Goal: Task Accomplishment & Management: Manage account settings

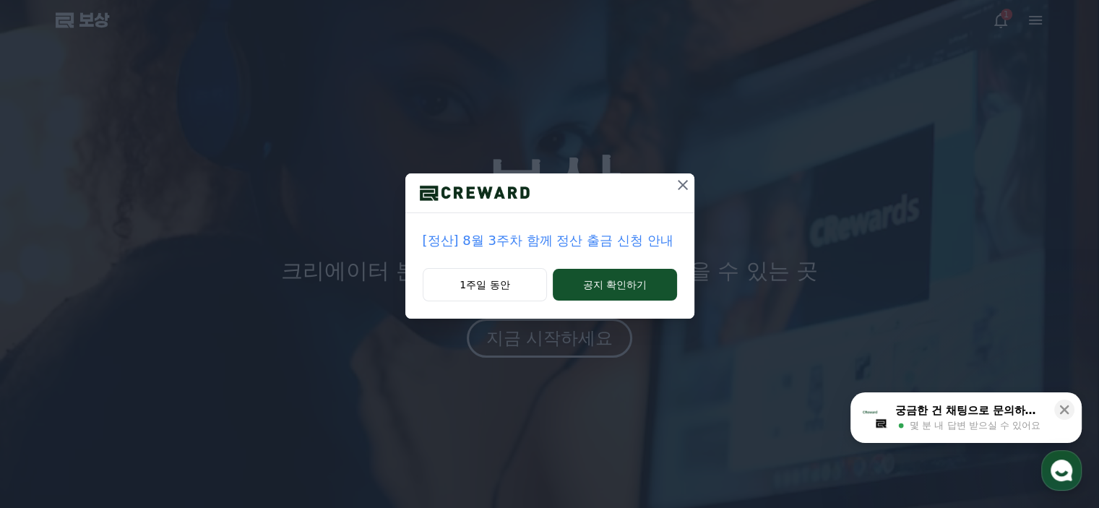
click at [688, 186] on icon at bounding box center [682, 184] width 17 height 17
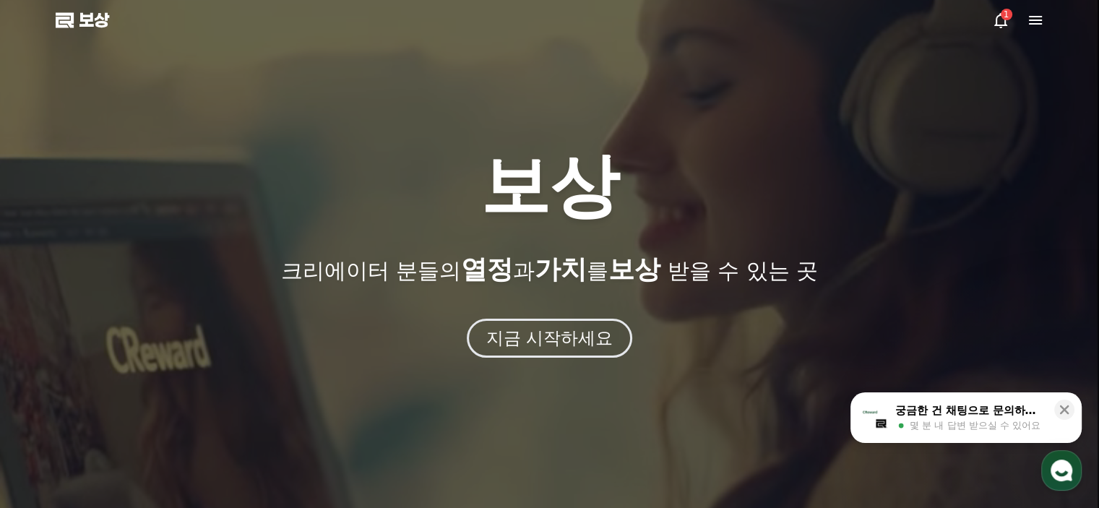
click at [1037, 22] on icon at bounding box center [1035, 20] width 17 height 17
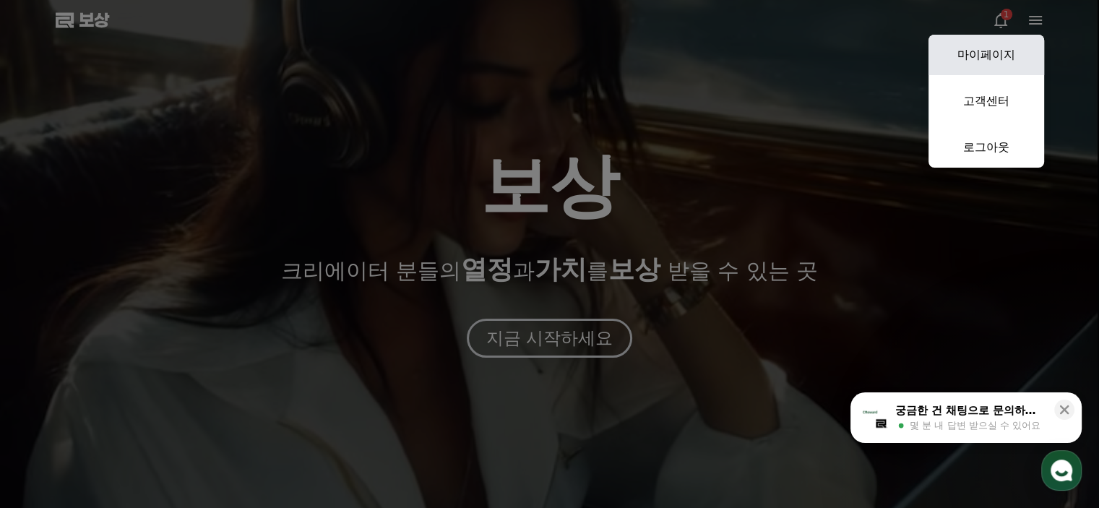
click at [1005, 53] on font "마이페이지" at bounding box center [986, 55] width 58 height 14
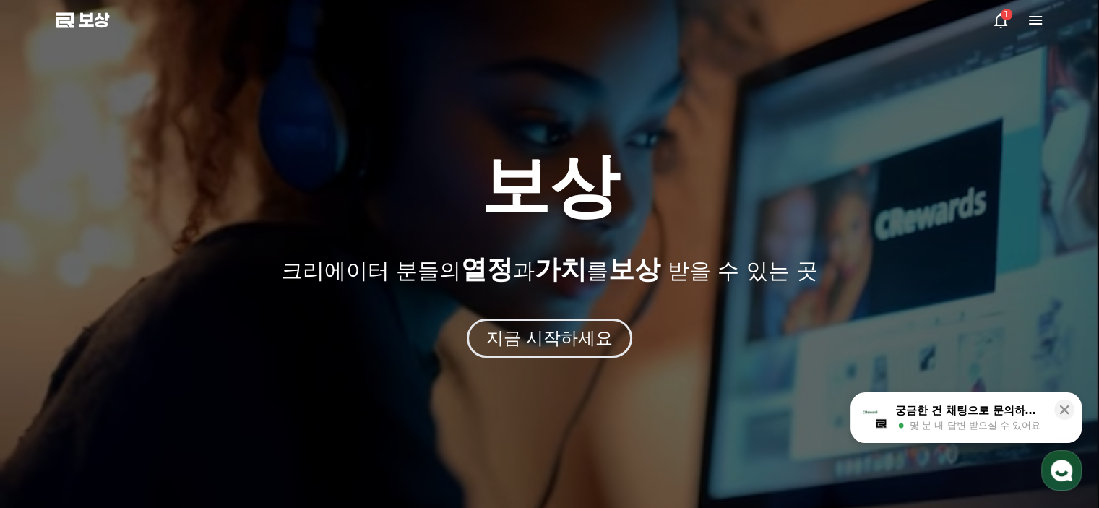
select select "**********"
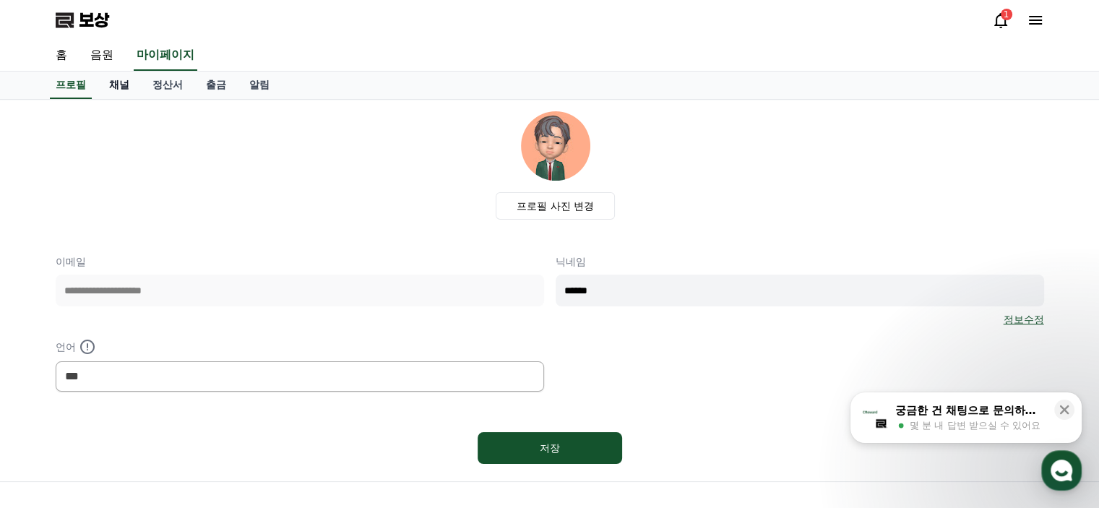
click at [116, 85] on font "채널" at bounding box center [119, 85] width 20 height 12
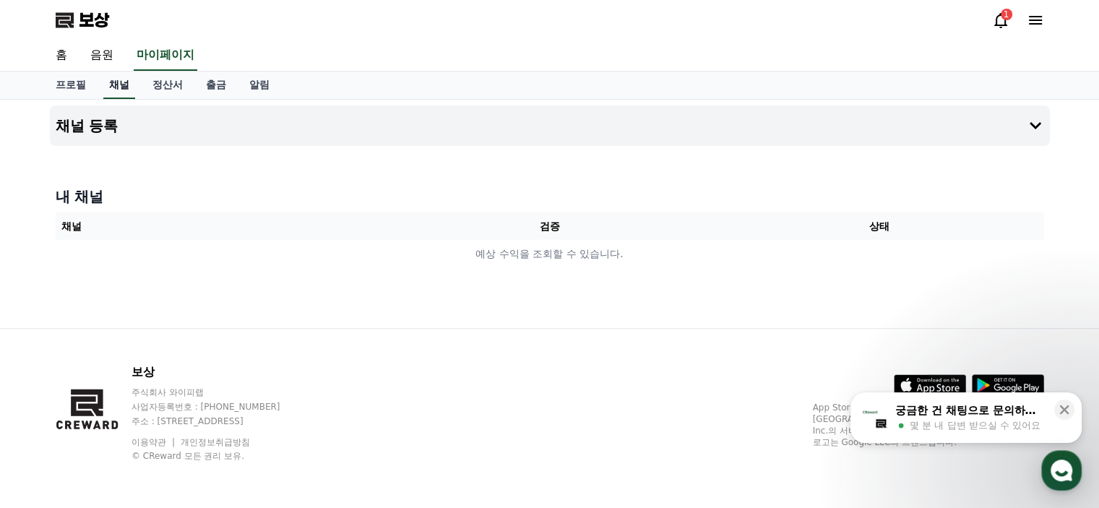
click at [116, 85] on font "채널" at bounding box center [119, 85] width 20 height 12
click at [1034, 126] on icon at bounding box center [1035, 125] width 12 height 7
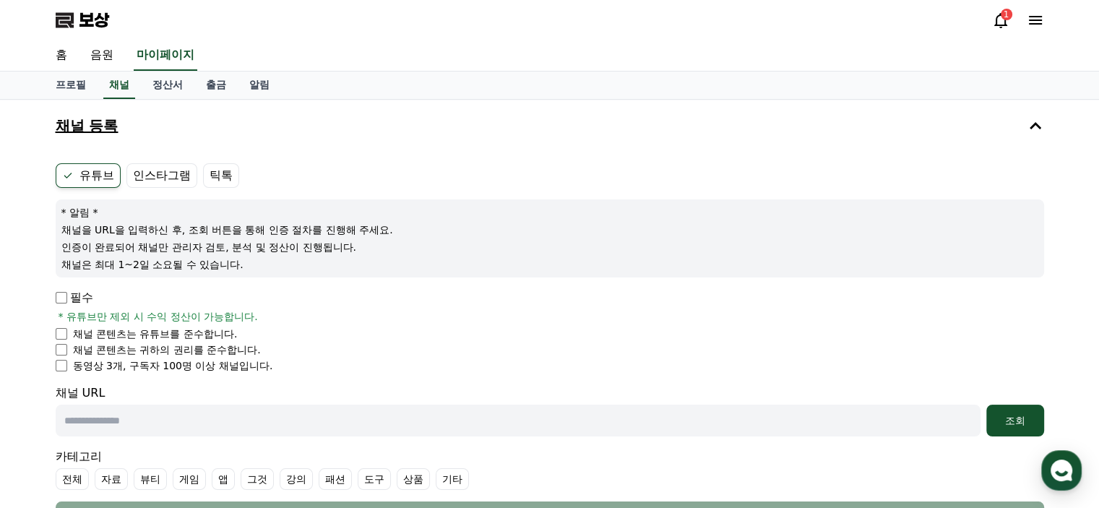
click at [1037, 17] on icon at bounding box center [1035, 20] width 17 height 17
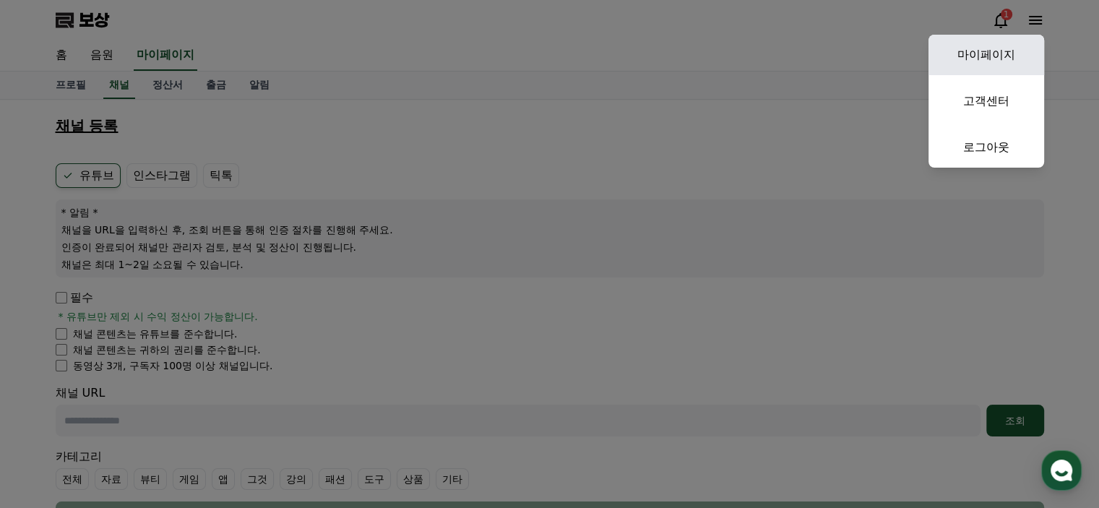
click at [999, 59] on font "마이페이지" at bounding box center [986, 55] width 58 height 14
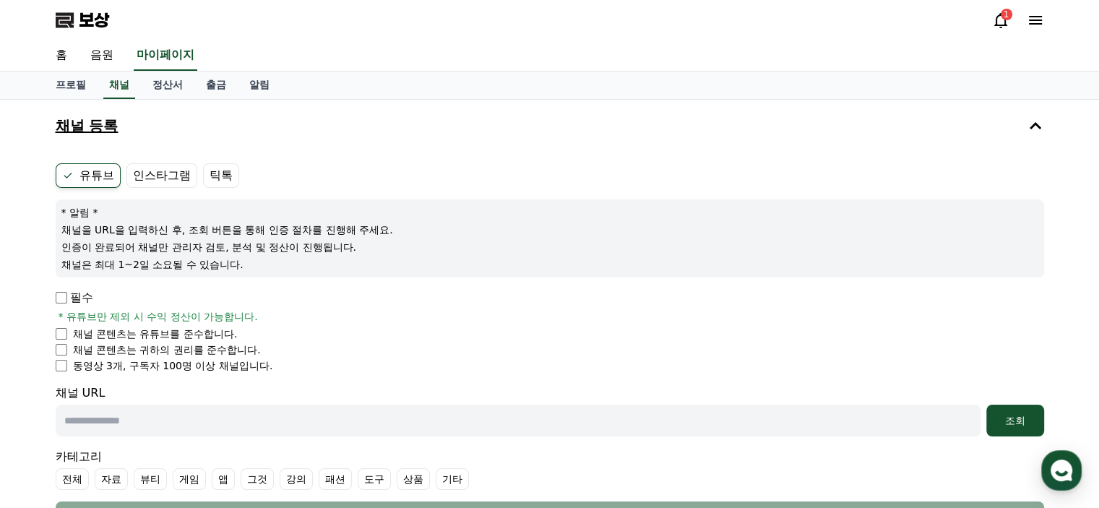
select select "**********"
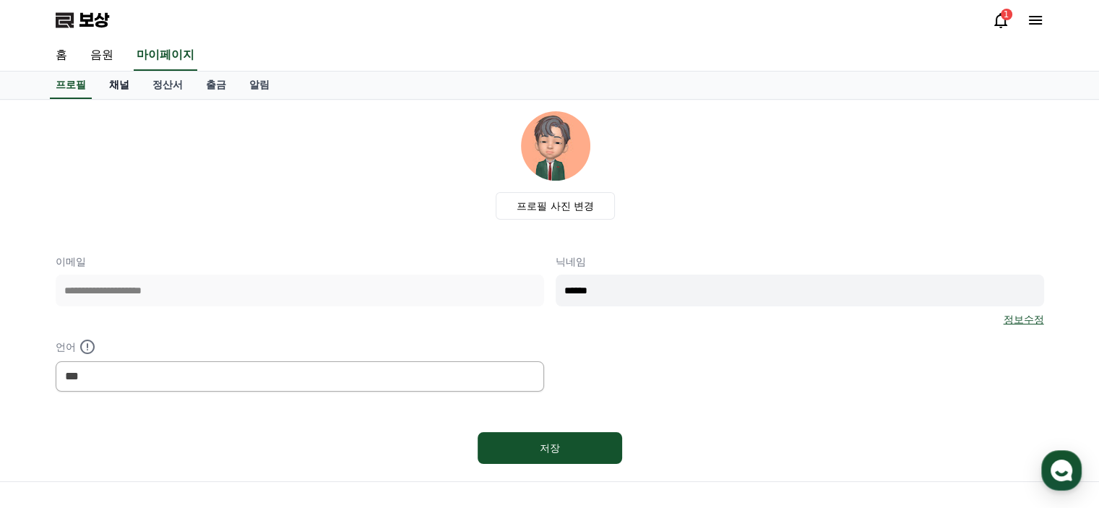
click at [121, 85] on font "채널" at bounding box center [119, 85] width 20 height 12
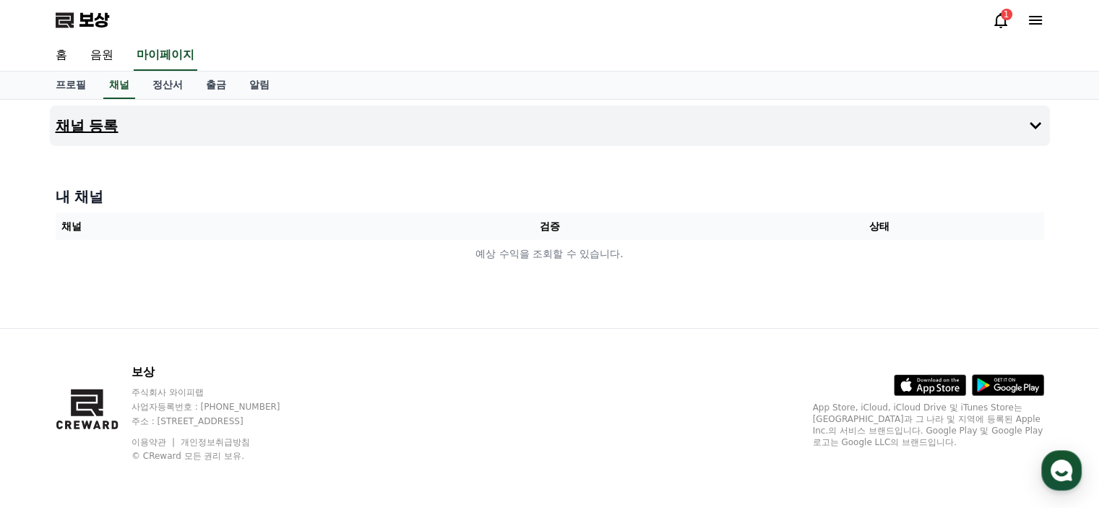
click at [108, 122] on font "채널 등록" at bounding box center [87, 125] width 63 height 17
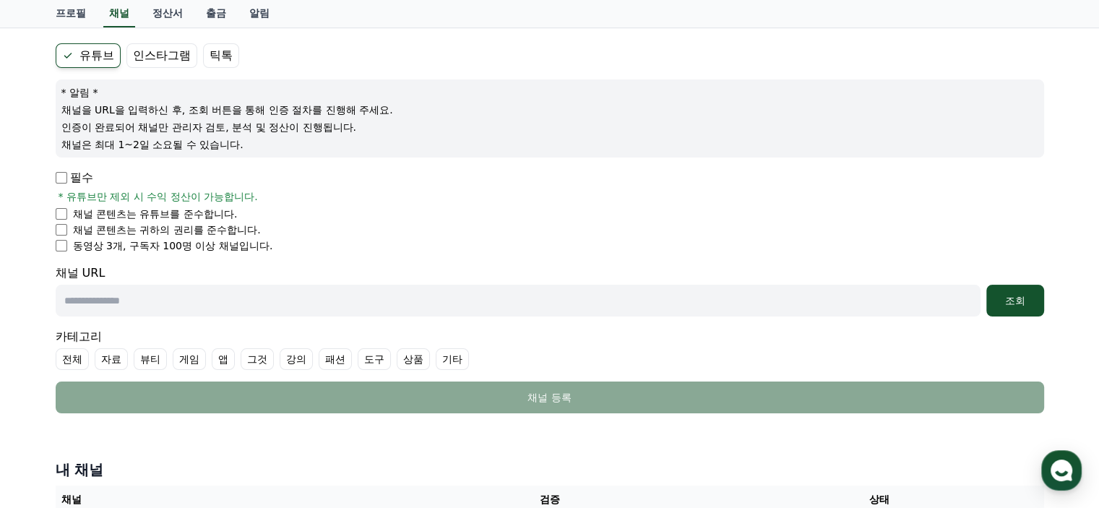
scroll to position [144, 0]
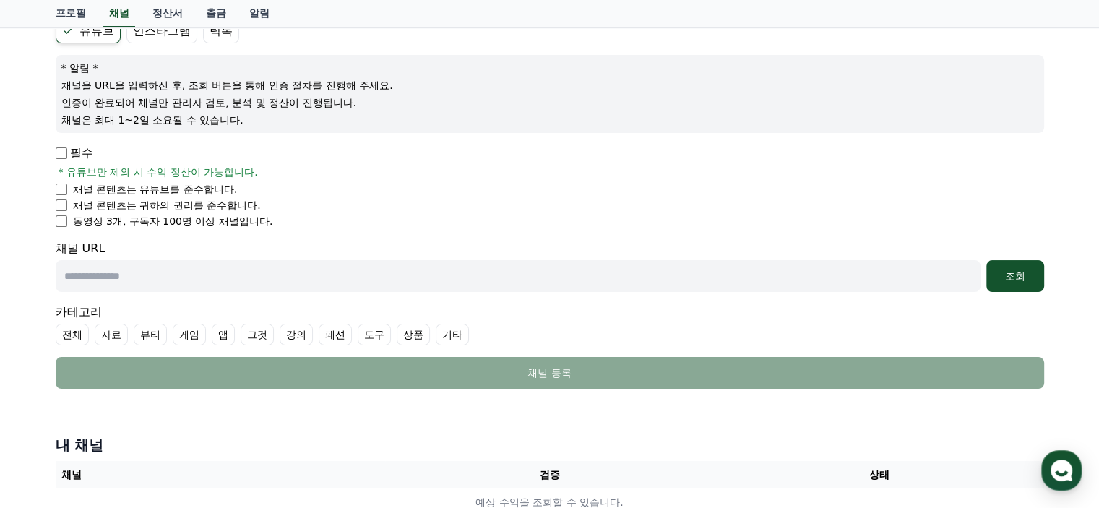
click at [473, 280] on input "text" at bounding box center [518, 276] width 925 height 32
paste input "**********"
type input "**********"
click at [1011, 282] on button "조회" at bounding box center [1015, 276] width 58 height 32
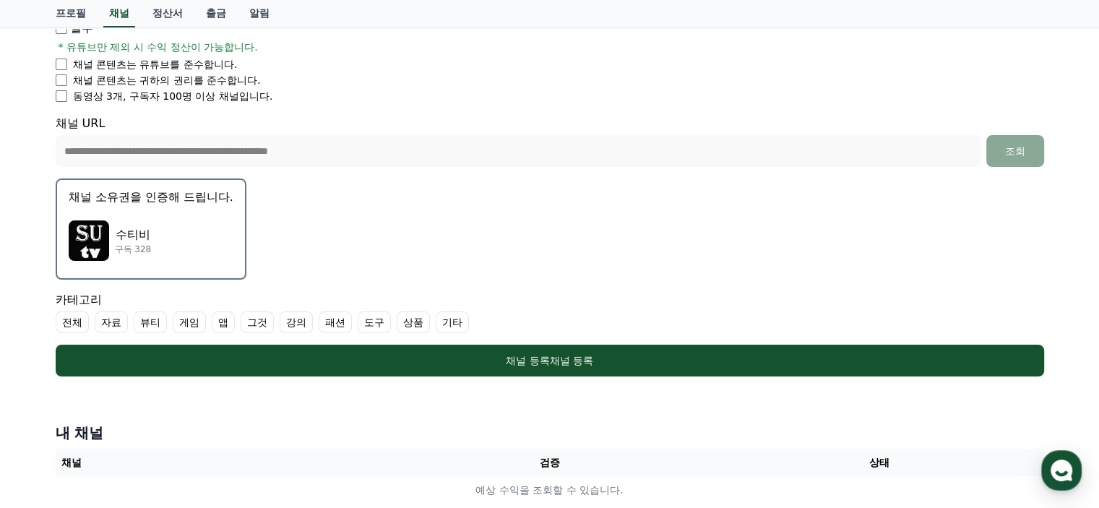
scroll to position [361, 0]
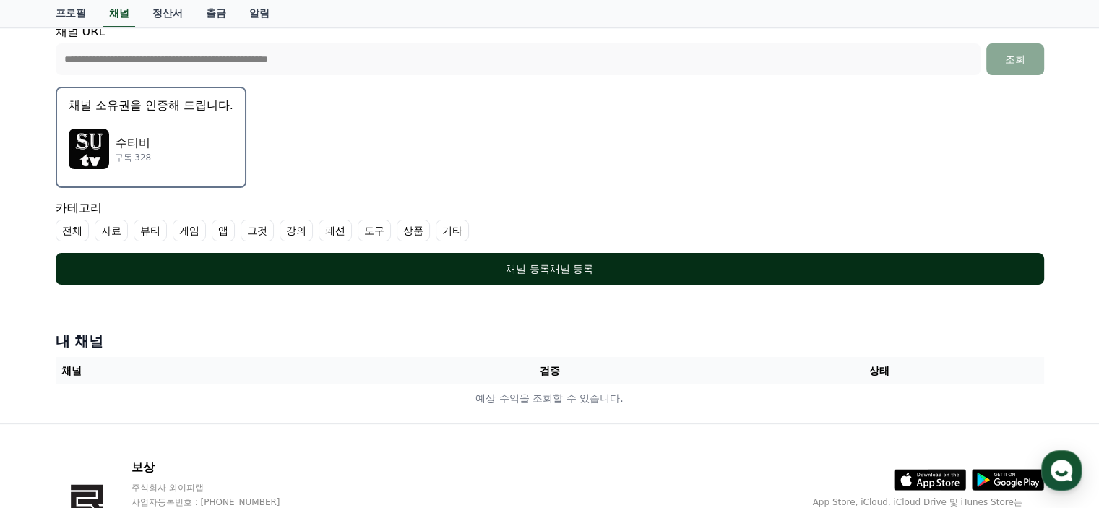
click at [575, 274] on div "채널 등록 채널 등록" at bounding box center [550, 269] width 930 height 14
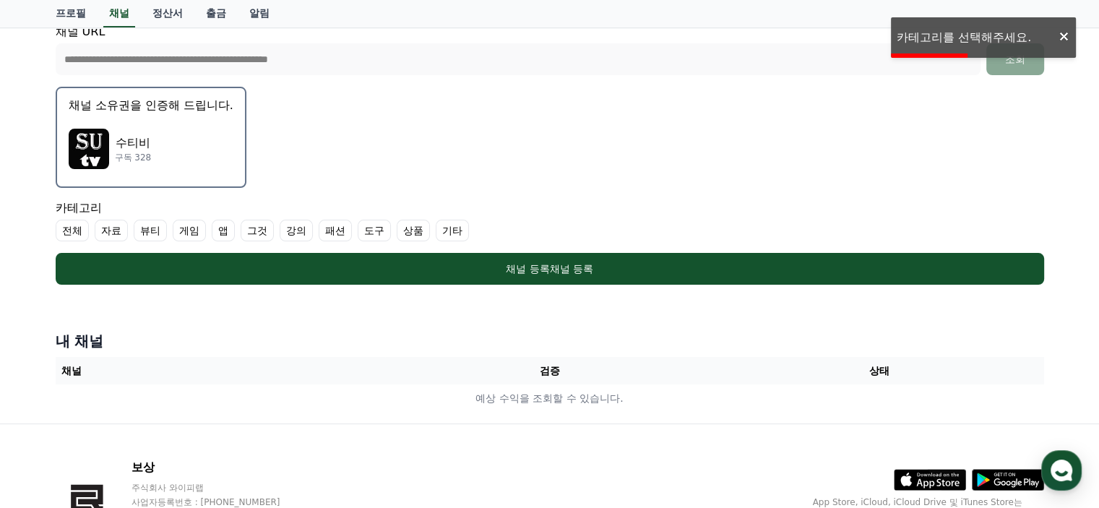
click at [1068, 35] on div at bounding box center [1064, 37] width 23 height 13
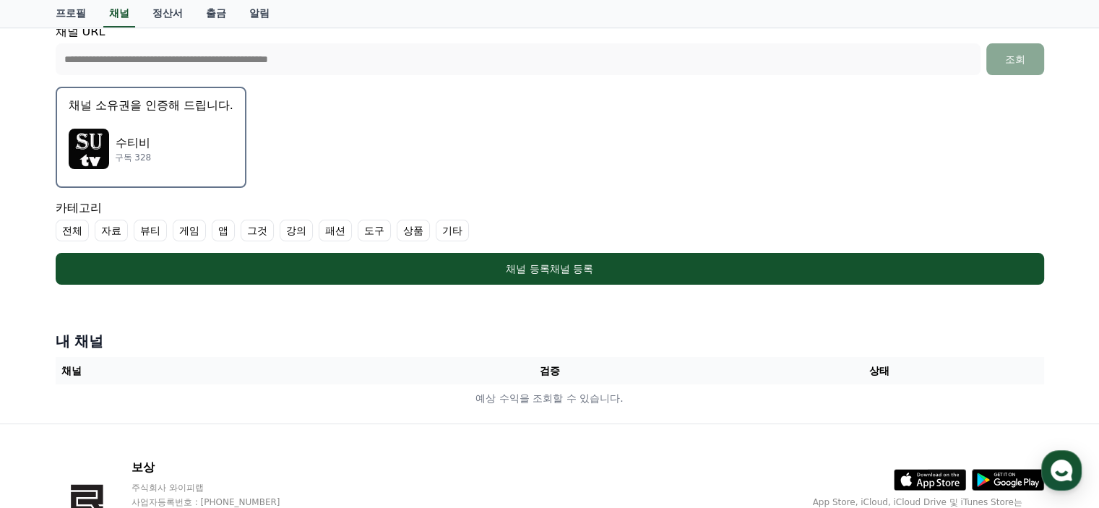
click at [74, 232] on font "전체" at bounding box center [72, 231] width 20 height 12
click at [471, 225] on font "기타" at bounding box center [469, 231] width 20 height 12
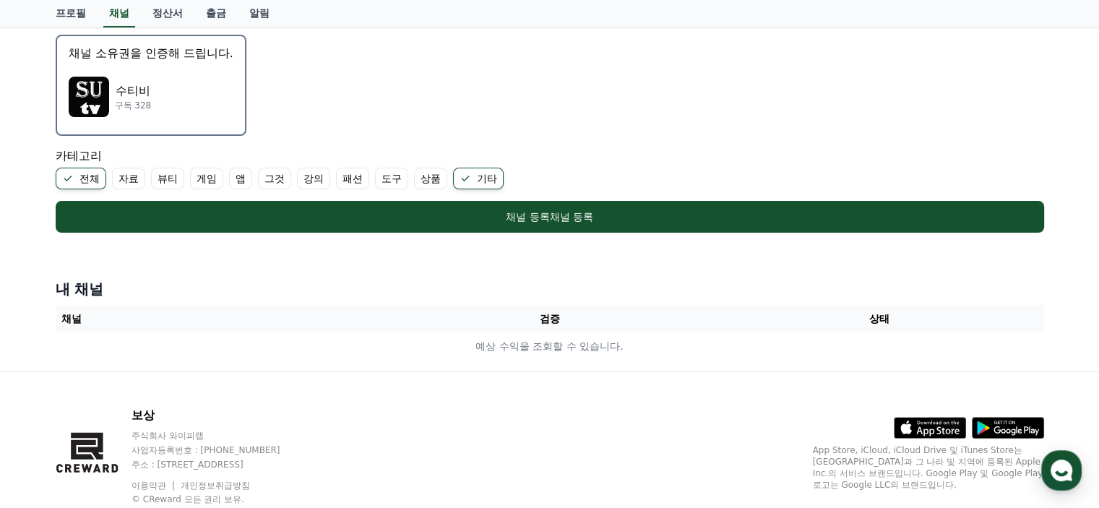
scroll to position [457, 0]
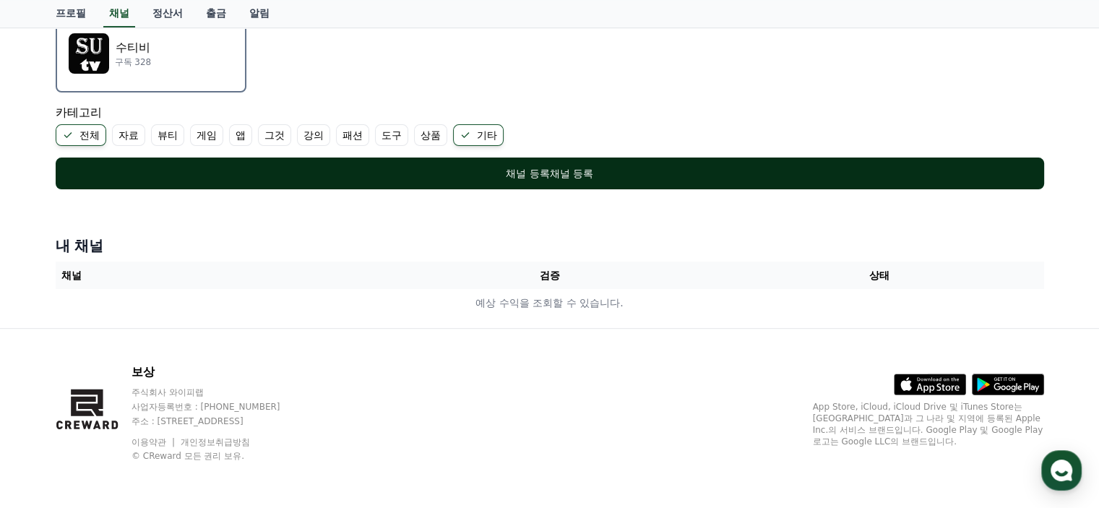
click at [570, 173] on font "채널 등록" at bounding box center [571, 174] width 43 height 12
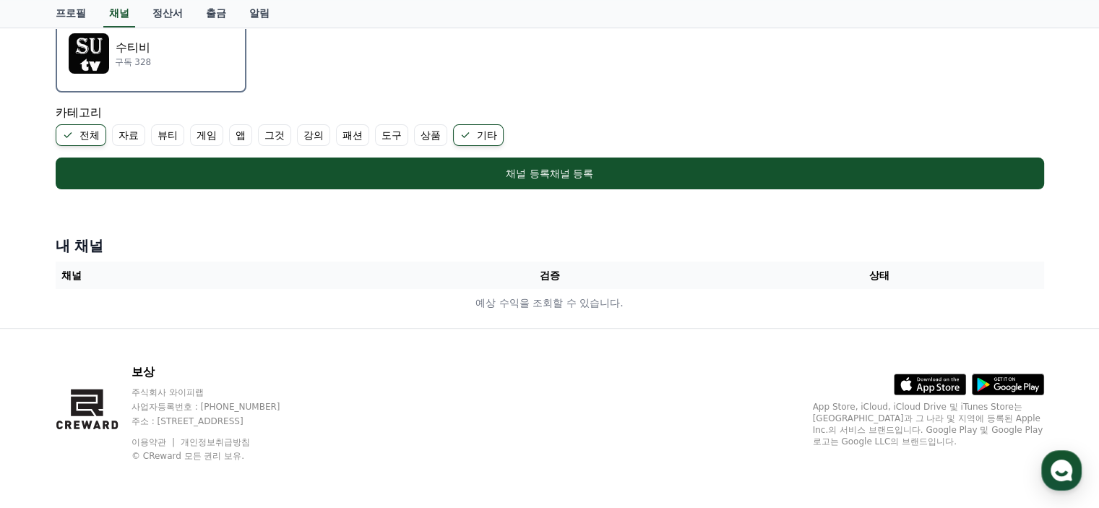
scroll to position [240, 0]
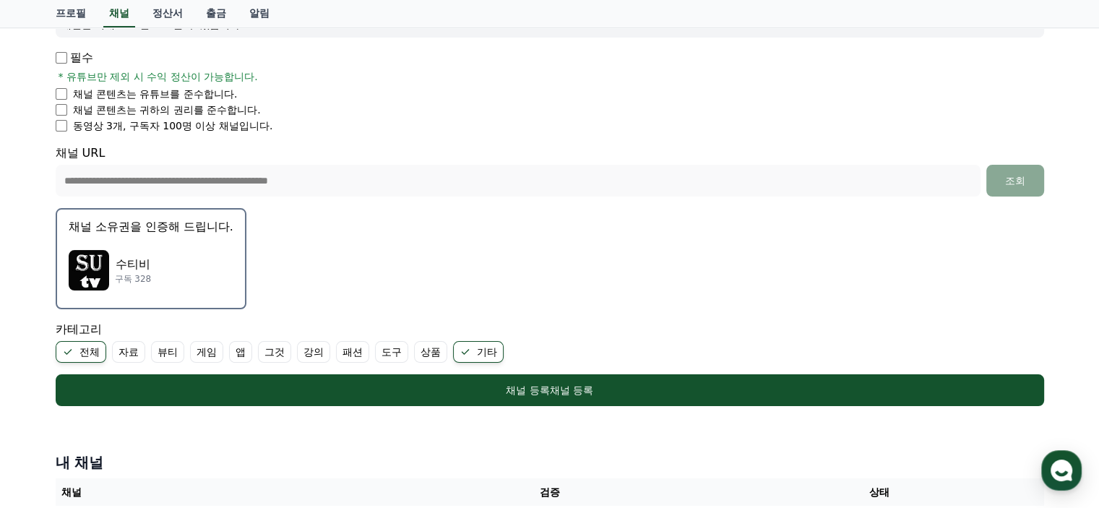
click at [82, 271] on img "button" at bounding box center [89, 270] width 40 height 40
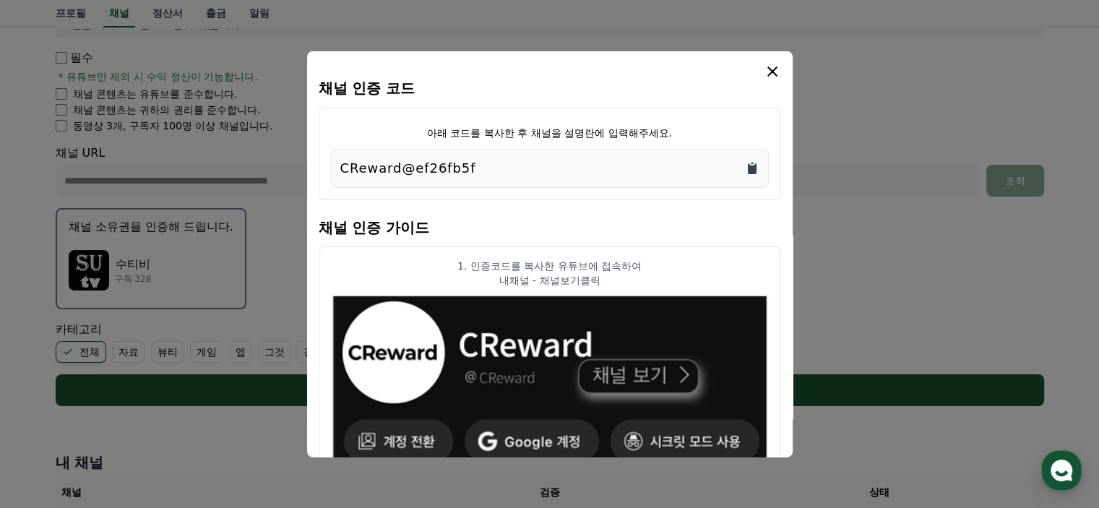
click at [753, 168] on icon "클립보드에 복사" at bounding box center [752, 168] width 9 height 11
click at [775, 72] on icon "모달" at bounding box center [772, 70] width 17 height 17
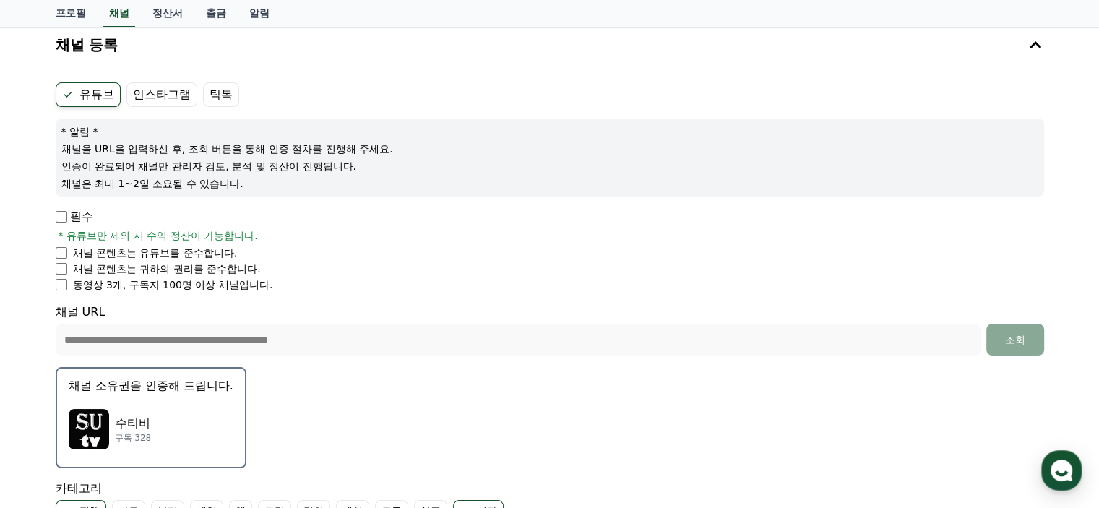
scroll to position [0, 0]
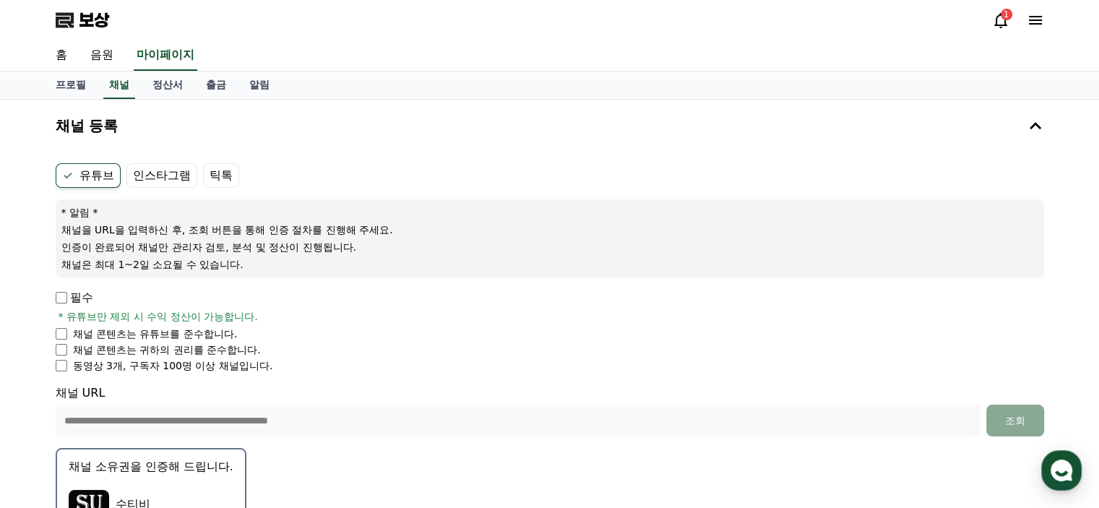
click at [1005, 20] on font "1" at bounding box center [1006, 14] width 6 height 10
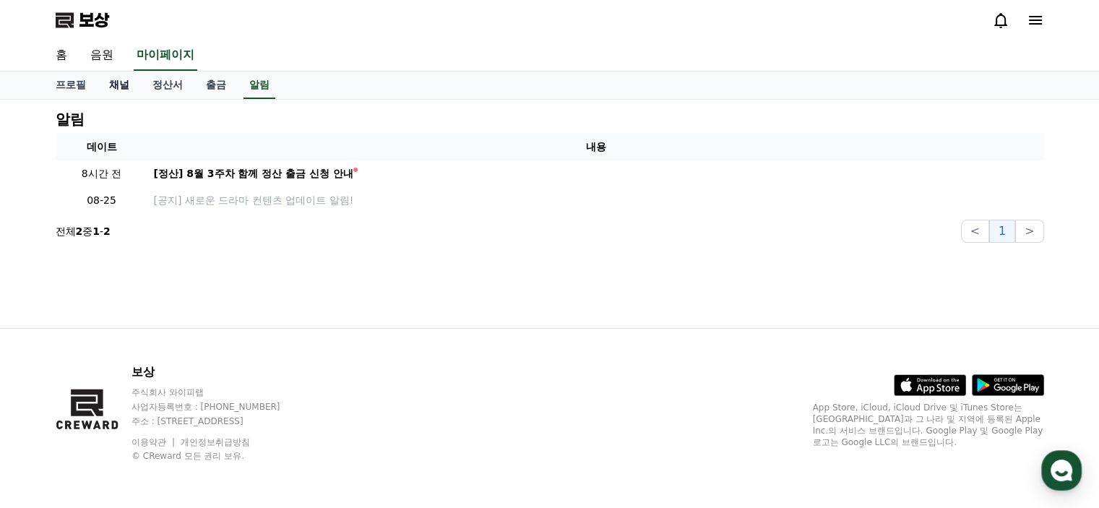
click at [121, 89] on font "채널" at bounding box center [119, 85] width 20 height 12
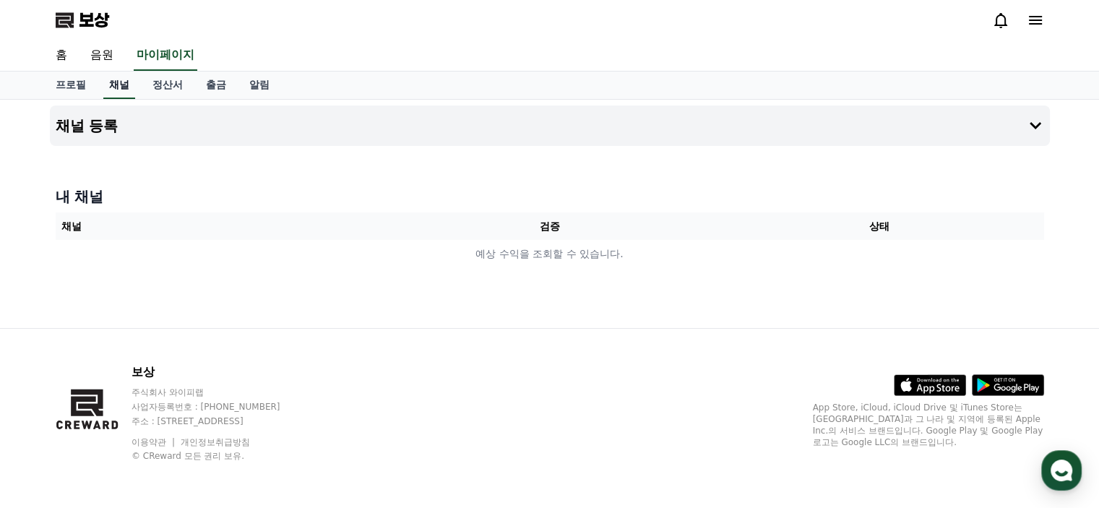
click at [120, 85] on font "채널" at bounding box center [119, 85] width 20 height 12
click at [1029, 124] on icon at bounding box center [1035, 125] width 17 height 17
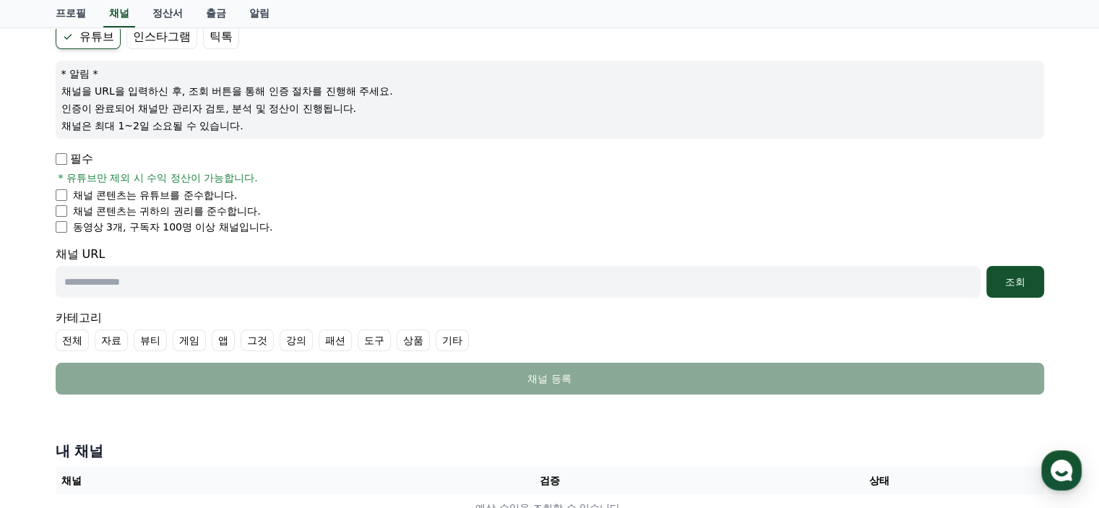
scroll to position [144, 0]
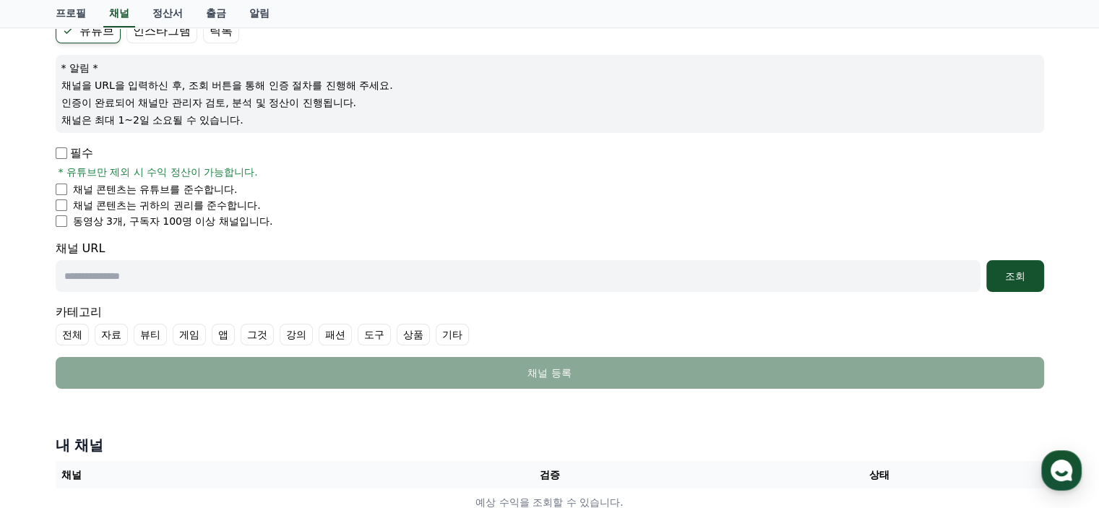
click at [418, 272] on input "text" at bounding box center [518, 276] width 925 height 32
type input "**********"
click at [1010, 280] on font "조회" at bounding box center [1015, 276] width 20 height 12
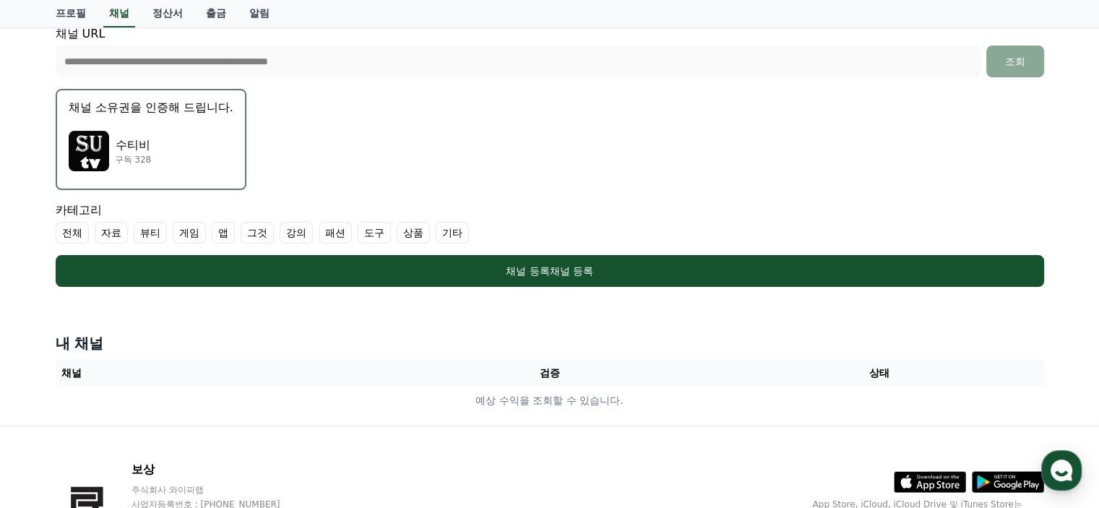
scroll to position [433, 0]
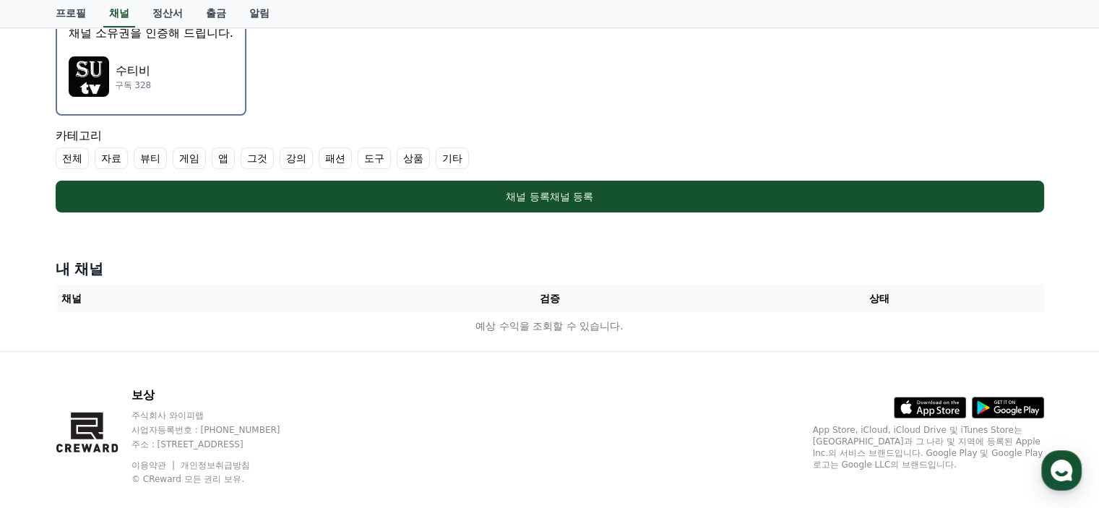
click at [452, 154] on font "기타" at bounding box center [452, 158] width 20 height 12
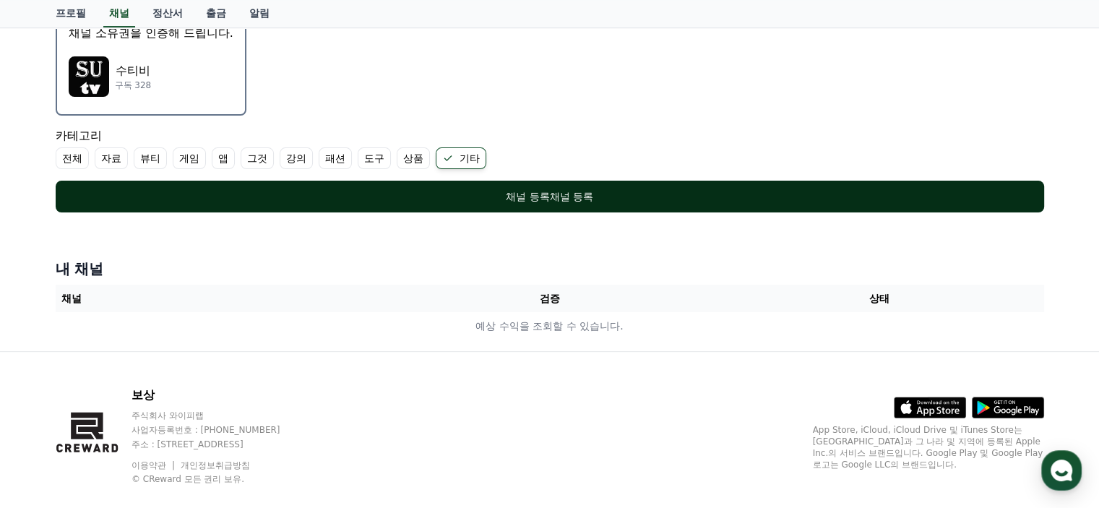
click at [574, 201] on font "채널 등록" at bounding box center [571, 197] width 43 height 12
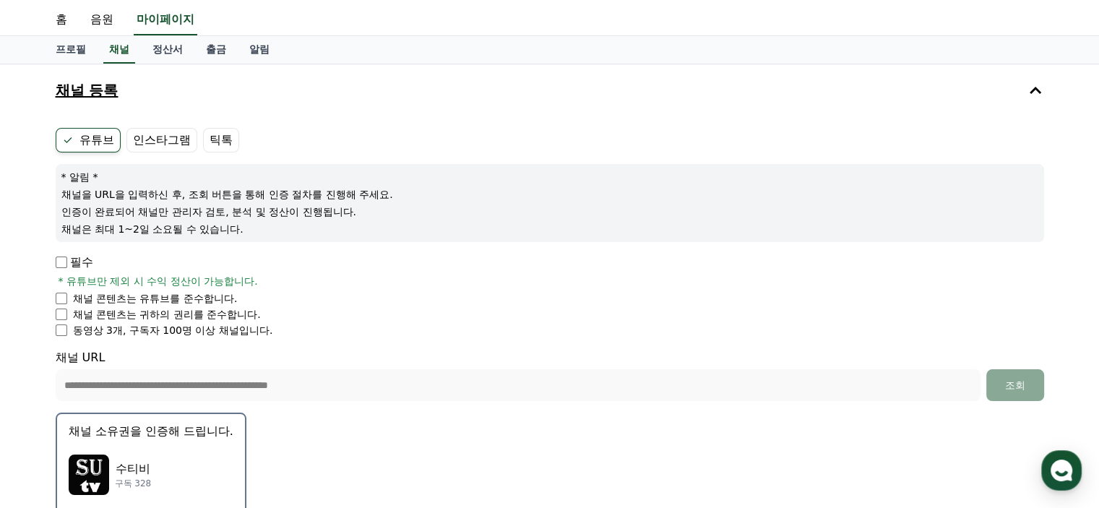
scroll to position [0, 0]
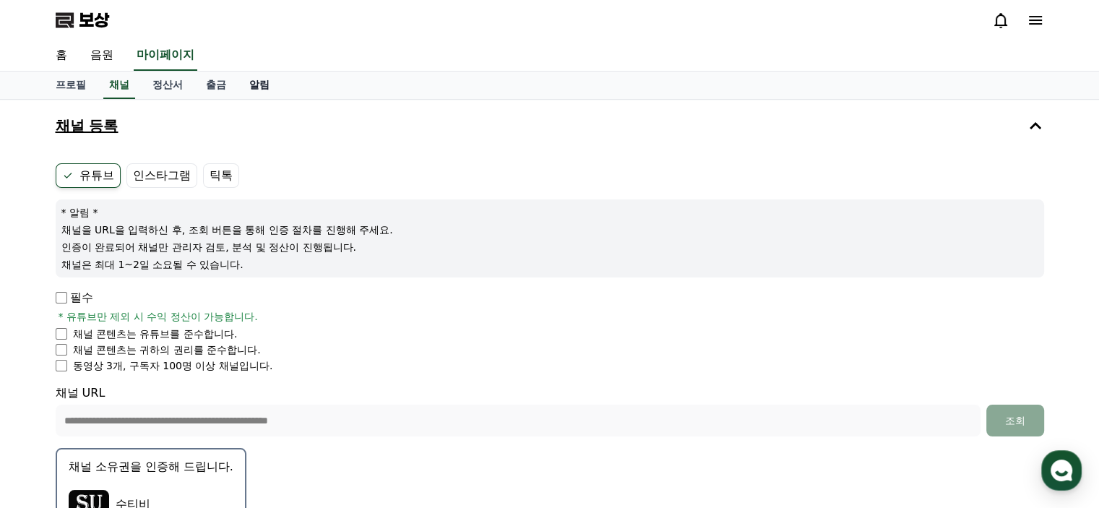
click at [265, 83] on font "알림" at bounding box center [259, 85] width 20 height 12
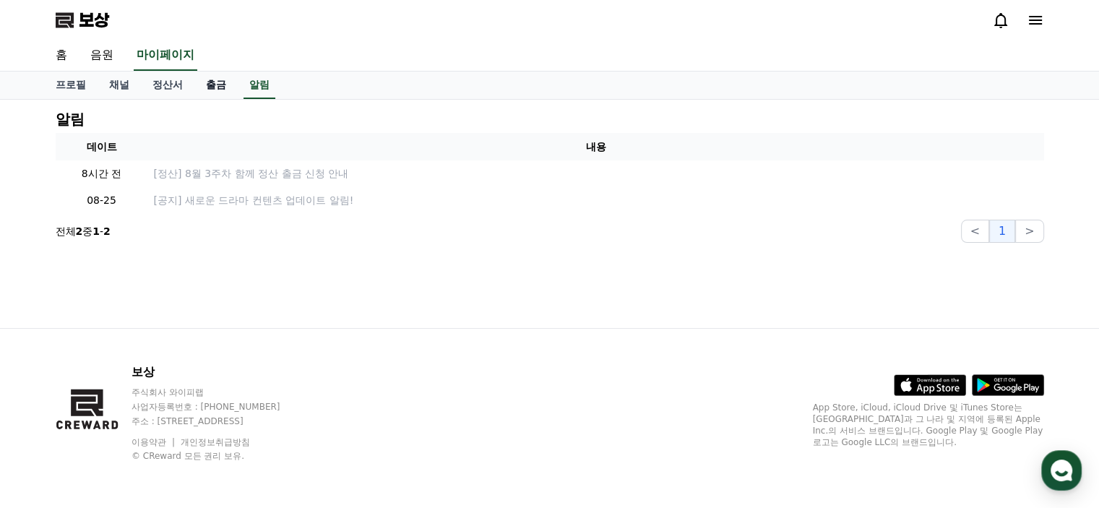
click at [214, 84] on font "출금" at bounding box center [216, 85] width 20 height 12
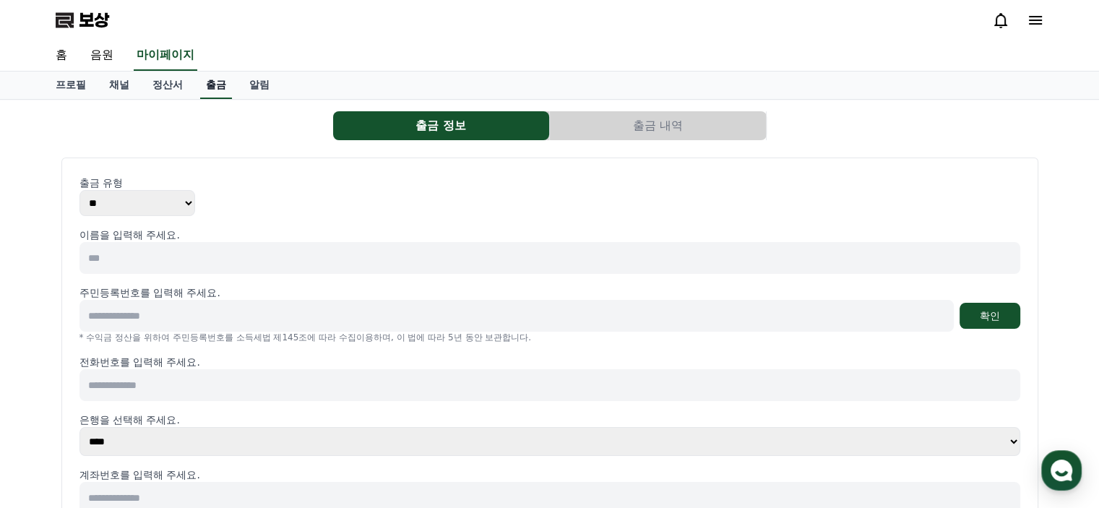
select select
click at [165, 87] on font "정산서" at bounding box center [167, 85] width 30 height 12
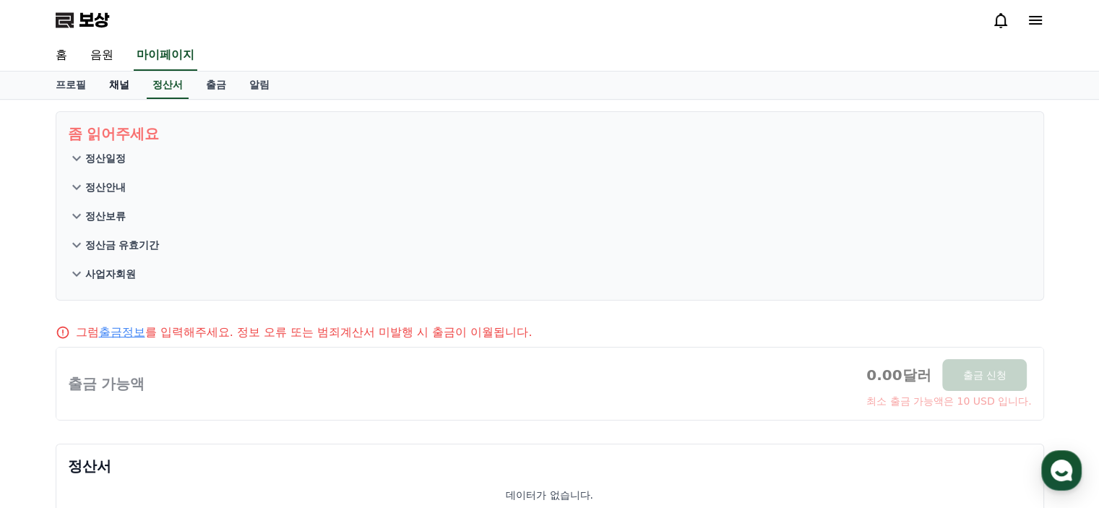
click at [115, 82] on font "채널" at bounding box center [119, 85] width 20 height 12
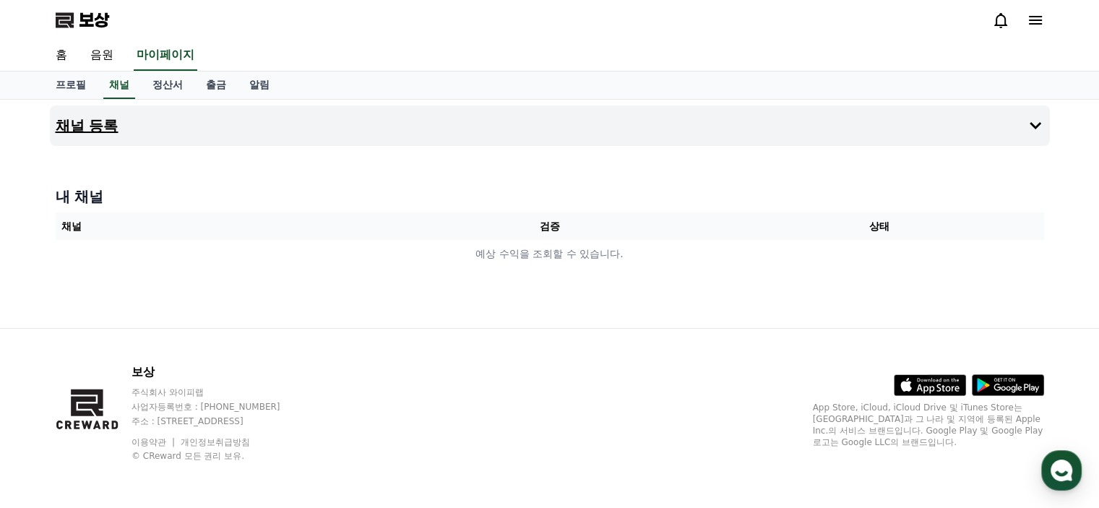
click at [91, 131] on font "채널 등록" at bounding box center [87, 125] width 63 height 17
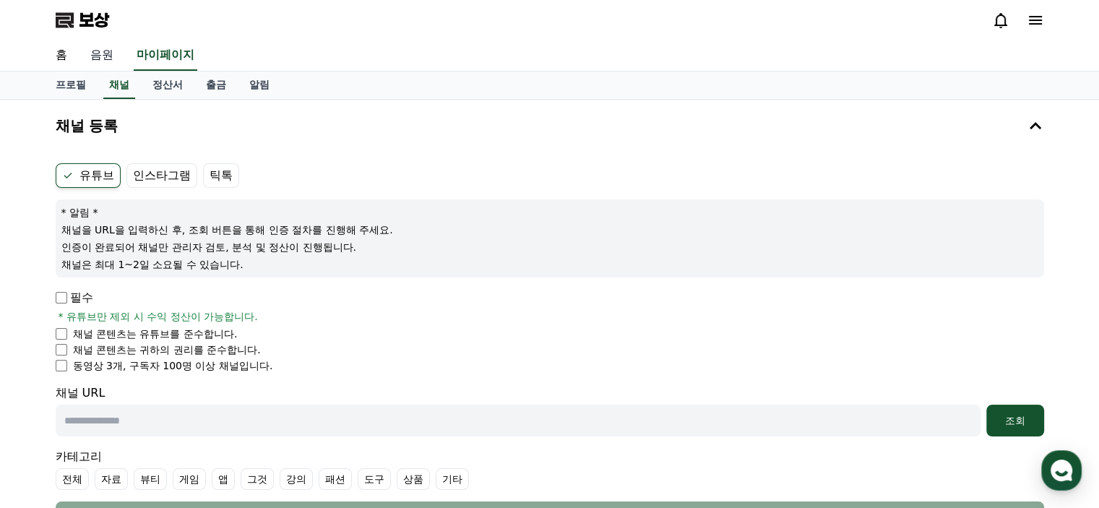
click at [94, 57] on font "음원" at bounding box center [101, 55] width 23 height 14
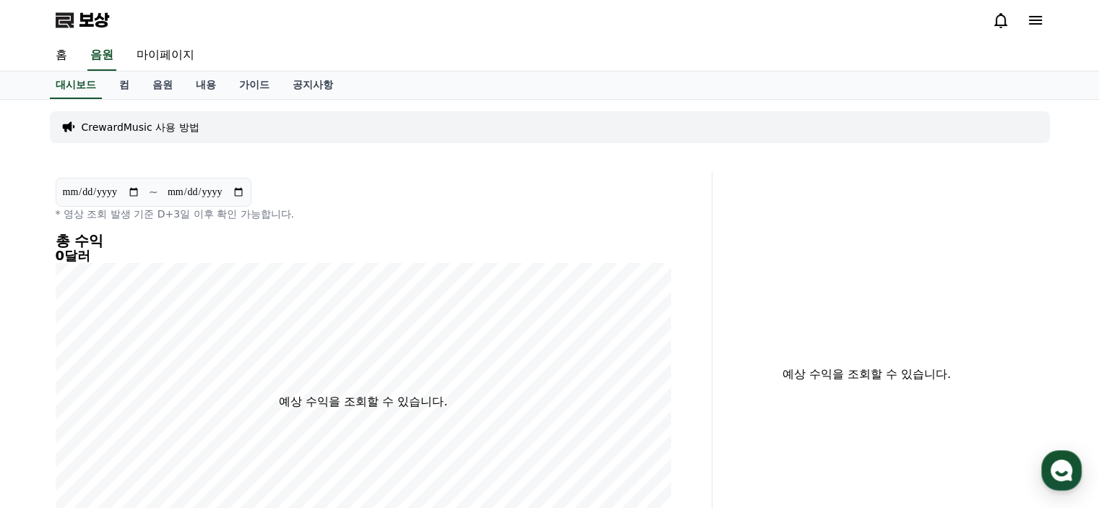
click at [120, 127] on font "CrewardMusic 사용 방법" at bounding box center [141, 127] width 118 height 12
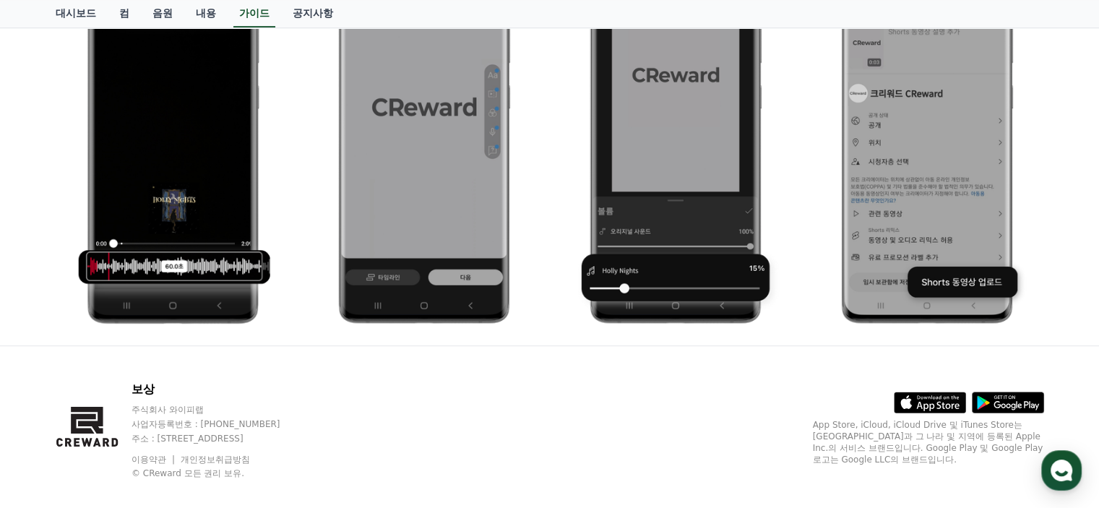
scroll to position [826, 0]
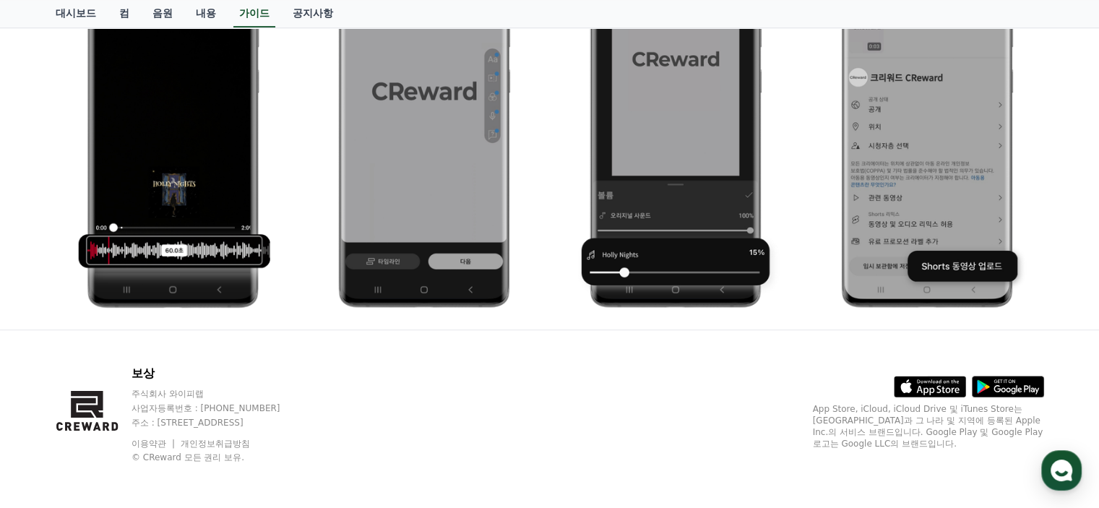
click at [1020, 391] on icon at bounding box center [1008, 387] width 72 height 22
